Goal: Task Accomplishment & Management: Manage account settings

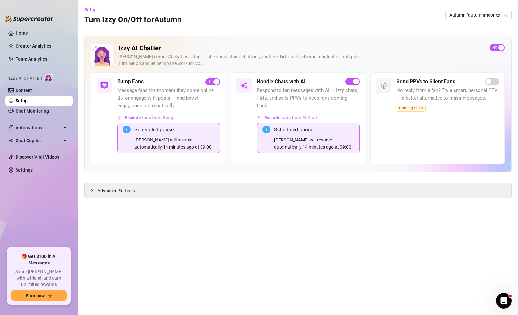
click at [214, 15] on div "Setup Turn Izzy On/Off for Autumn Autumn (autumnmoonxx)" at bounding box center [298, 15] width 428 height 21
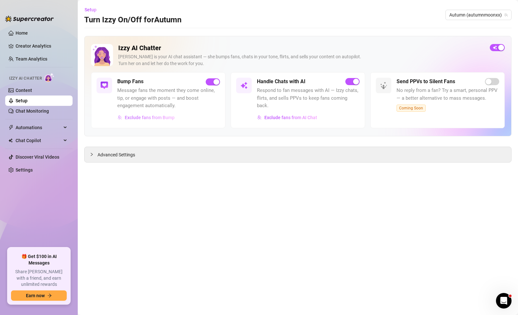
click at [171, 118] on span "Exclude fans from Bump" at bounding box center [150, 117] width 50 height 5
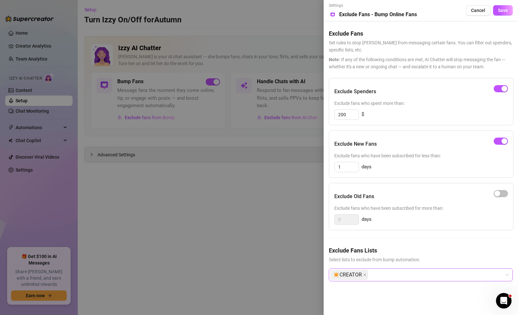
click at [417, 276] on div "✴️CREATOR" at bounding box center [417, 275] width 175 height 12
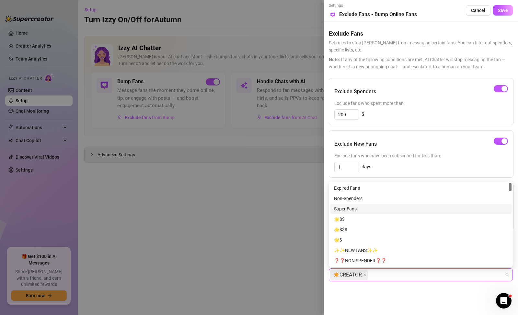
click at [359, 209] on div "Super Fans" at bounding box center [421, 209] width 174 height 7
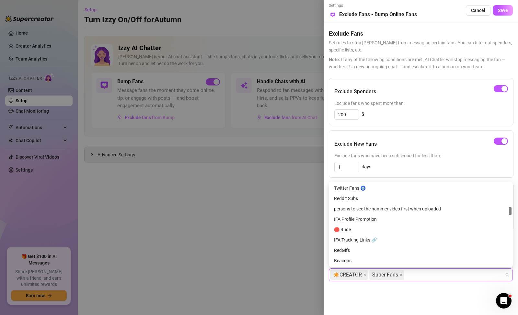
scroll to position [254, 0]
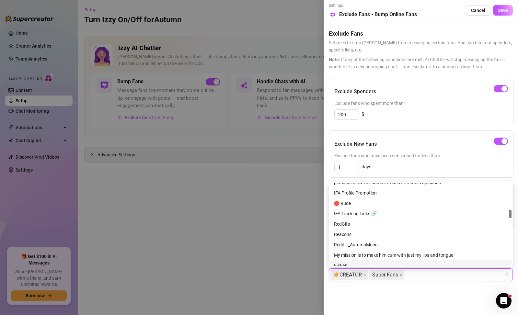
click at [394, 298] on div "Settings Preview Exclude Fans - Bump Online Fans Cancel Save Exclude Fans Set r…" at bounding box center [421, 157] width 195 height 315
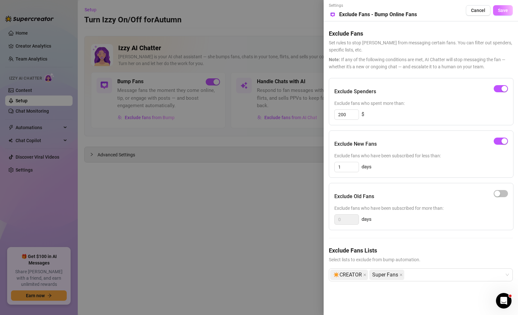
click at [502, 11] on span "Save" at bounding box center [503, 10] width 10 height 5
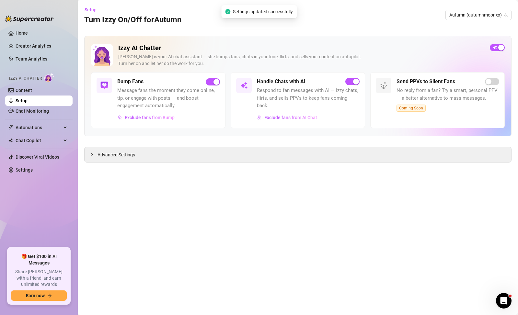
click at [291, 166] on main "Setup Turn Izzy On/Off for Autumn Autumn (autumnmoonxx) Izzy AI Chatter [PERSON…" at bounding box center [298, 157] width 441 height 315
